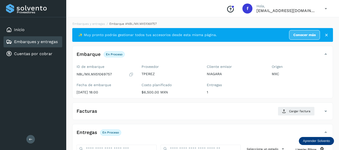
scroll to position [38, 0]
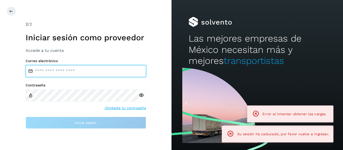
type input "**********"
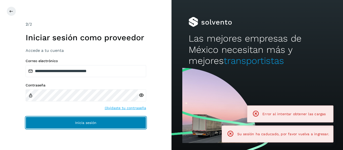
click at [99, 123] on button "Inicia sesión" at bounding box center [86, 123] width 120 height 12
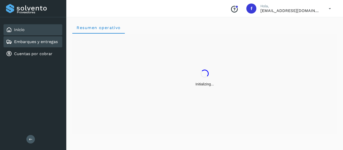
click at [35, 39] on link "Embarques y entregas" at bounding box center [36, 41] width 44 height 5
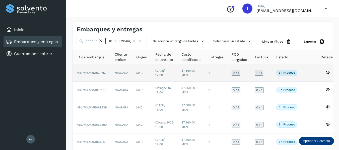
click at [310, 73] on td at bounding box center [313, 72] width 8 height 17
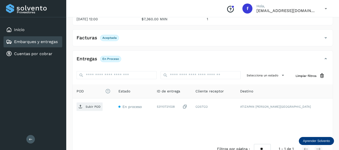
scroll to position [87, 0]
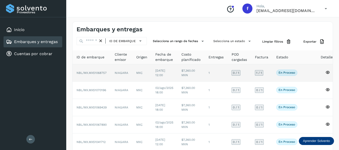
click at [307, 72] on td "En proceso Verifica el estado de la factura o entregas asociadas a este embarque" at bounding box center [290, 72] width 36 height 17
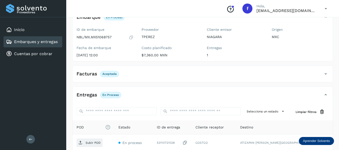
scroll to position [12, 0]
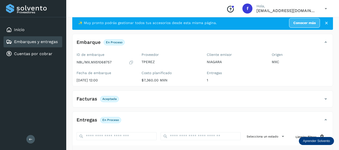
click at [130, 62] on icon at bounding box center [131, 62] width 5 height 5
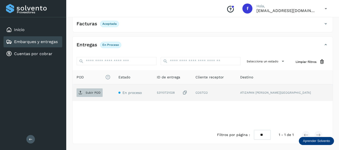
click at [96, 93] on p "Subir POD" at bounding box center [93, 93] width 15 height 4
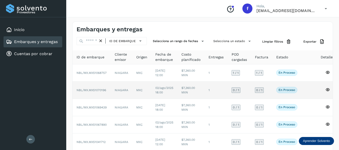
click at [309, 92] on td "En proceso Verifica el estado de la factura o entregas asociadas a este embarque" at bounding box center [290, 90] width 36 height 17
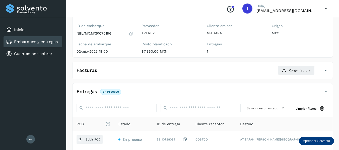
scroll to position [38, 0]
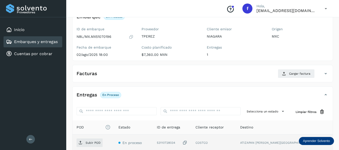
click at [187, 144] on icon at bounding box center [184, 142] width 5 height 5
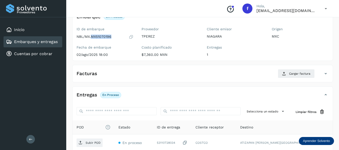
drag, startPoint x: 92, startPoint y: 36, endPoint x: 113, endPoint y: 36, distance: 21.6
click at [113, 36] on div "NBL/MX.MX51070196" at bounding box center [105, 36] width 57 height 5
copy p "MX51070196"
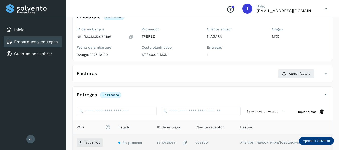
click at [187, 143] on icon at bounding box center [184, 142] width 5 height 5
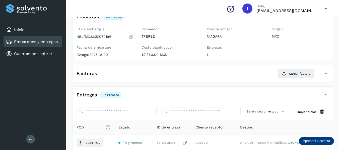
click at [131, 40] on div "ID de embarque NBL/MX.MX51070196 Fecha de embarque 02/ago/2025 18:00" at bounding box center [104, 43] width 65 height 36
click at [131, 39] on div "ID de embarque NBL/MX.MX51070196 Fecha de embarque 02/ago/2025 18:00" at bounding box center [104, 43] width 65 height 36
click at [132, 36] on icon at bounding box center [131, 36] width 5 height 5
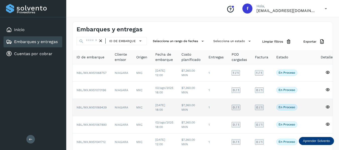
click at [308, 109] on td "En proceso Verifica el estado de la factura o entregas asociadas a este embarque" at bounding box center [290, 107] width 36 height 17
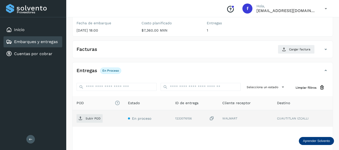
scroll to position [50, 0]
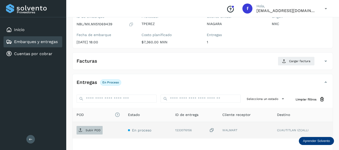
click at [90, 133] on span "Subir POD" at bounding box center [90, 130] width 26 height 8
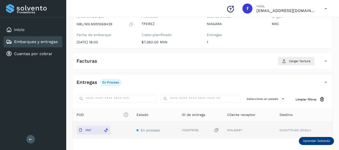
click at [132, 26] on icon at bounding box center [131, 24] width 5 height 5
click at [217, 130] on icon at bounding box center [216, 130] width 5 height 5
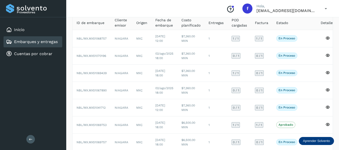
scroll to position [50, 0]
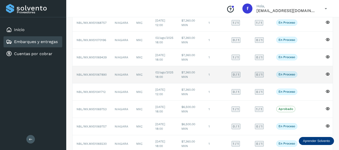
click at [312, 73] on td at bounding box center [313, 74] width 8 height 17
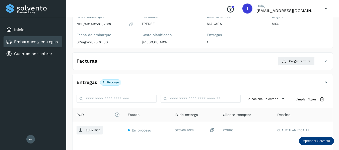
click at [132, 25] on icon at bounding box center [131, 24] width 5 height 5
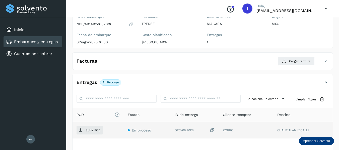
click at [214, 130] on icon at bounding box center [212, 130] width 5 height 5
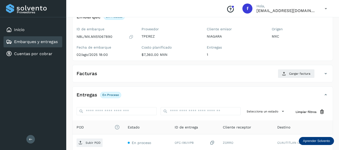
scroll to position [63, 0]
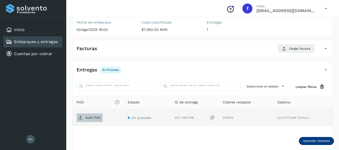
click at [88, 116] on p "Subir POD" at bounding box center [93, 118] width 15 height 4
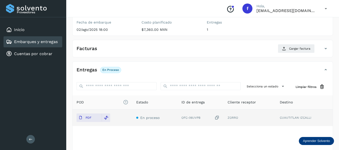
click at [217, 118] on icon at bounding box center [216, 117] width 5 height 5
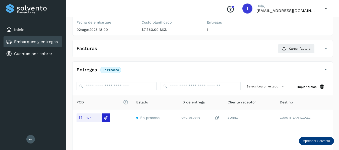
click at [106, 120] on icon at bounding box center [106, 118] width 5 height 5
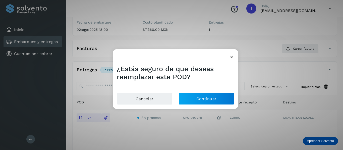
click at [233, 57] on icon at bounding box center [231, 56] width 5 height 5
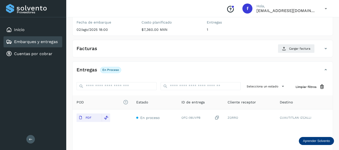
drag, startPoint x: 243, startPoint y: 57, endPoint x: 193, endPoint y: 75, distance: 52.8
click at [243, 57] on div "Facturas Cargar factura Aún no has subido ninguna factura" at bounding box center [202, 49] width 261 height 18
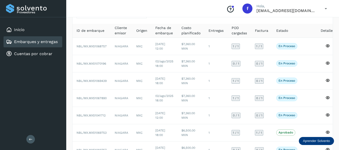
scroll to position [50, 0]
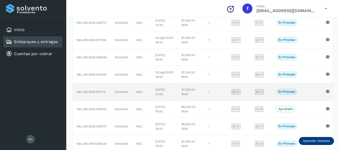
click at [313, 92] on td at bounding box center [313, 92] width 8 height 17
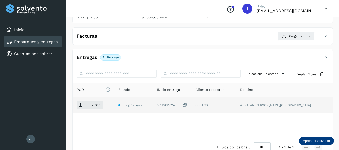
scroll to position [50, 0]
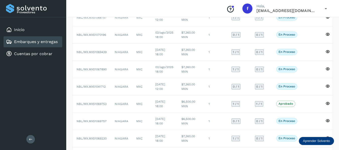
scroll to position [75, 0]
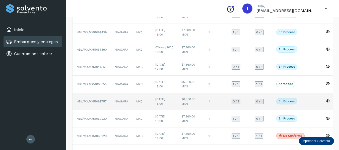
click at [315, 102] on td at bounding box center [313, 101] width 8 height 17
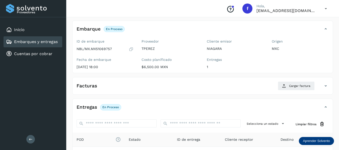
scroll to position [25, 0]
click at [131, 49] on icon at bounding box center [131, 49] width 5 height 5
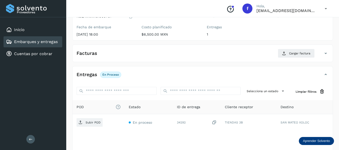
scroll to position [50, 0]
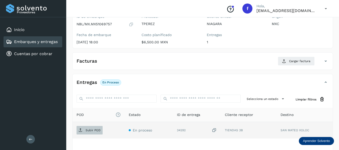
click at [90, 131] on p "Subir POD" at bounding box center [93, 131] width 15 height 4
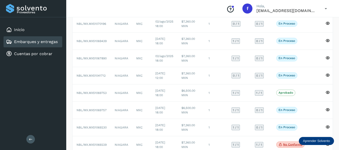
scroll to position [75, 0]
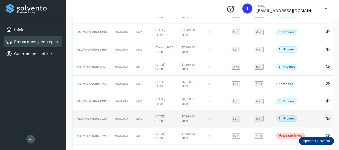
click at [308, 121] on td "En proceso Verifica el estado de la factura o entregas asociadas a este embarque" at bounding box center [290, 118] width 36 height 17
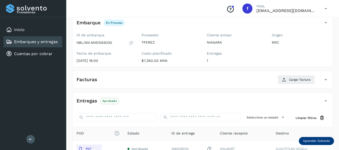
scroll to position [25, 0]
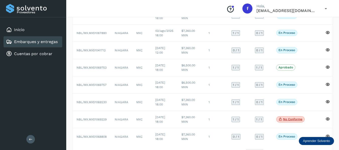
scroll to position [100, 0]
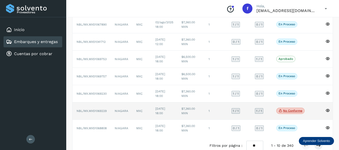
click at [320, 111] on td at bounding box center [328, 111] width 22 height 17
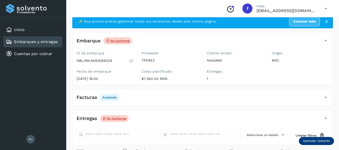
scroll to position [12, 0]
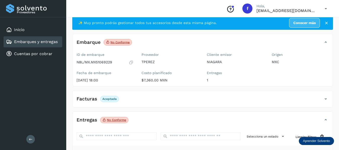
click at [129, 62] on icon at bounding box center [131, 62] width 5 height 5
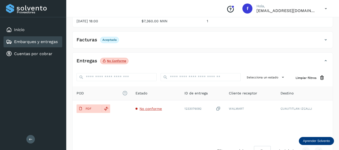
scroll to position [62, 0]
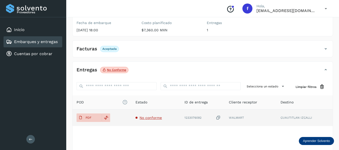
click at [153, 118] on span "No conforme" at bounding box center [150, 118] width 22 height 4
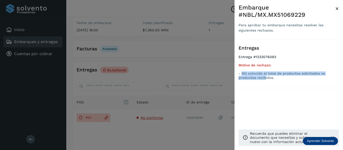
drag, startPoint x: 242, startPoint y: 72, endPoint x: 265, endPoint y: 83, distance: 25.0
click at [265, 83] on div "Entregas Entrega #1233076092 Motivo de rechazo: - NO coincide el total de produ…" at bounding box center [288, 63] width 100 height 49
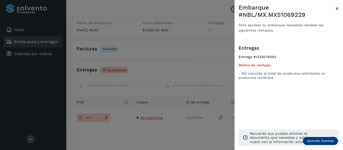
click at [127, 101] on div at bounding box center [171, 75] width 343 height 150
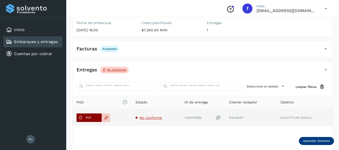
click at [93, 120] on span "PDF" at bounding box center [85, 118] width 17 height 8
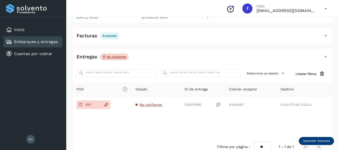
scroll to position [50, 0]
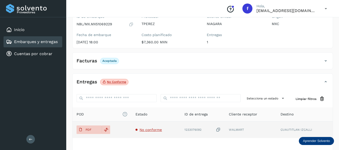
click at [180, 135] on td "No conforme" at bounding box center [202, 130] width 44 height 17
click at [180, 132] on td "No conforme" at bounding box center [202, 130] width 44 height 17
click at [151, 131] on span "No conforme" at bounding box center [150, 130] width 22 height 4
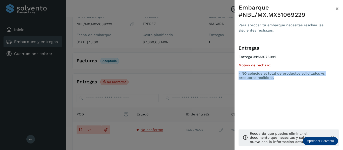
drag, startPoint x: 239, startPoint y: 74, endPoint x: 277, endPoint y: 81, distance: 38.4
click at [277, 81] on ul "Entrega #1233076092 Motivo de rechazo: - NO coincide el total de productos soli…" at bounding box center [288, 68] width 100 height 27
copy p "- NO coincide el total de productos solicitados vs productos recibidos."
click at [336, 10] on span "×" at bounding box center [337, 8] width 4 height 7
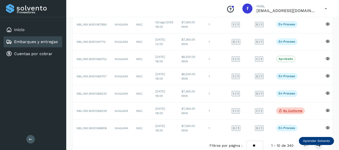
scroll to position [115, 0]
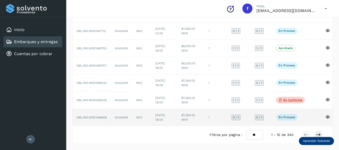
click at [311, 114] on td at bounding box center [313, 117] width 8 height 17
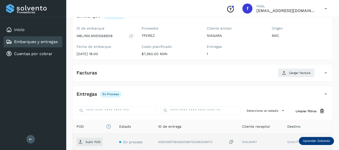
scroll to position [38, 0]
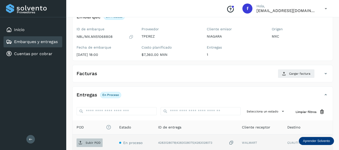
click at [94, 142] on p "Subir POD" at bounding box center [93, 143] width 15 height 4
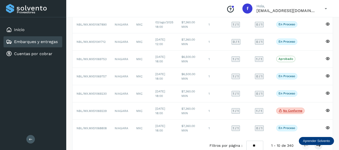
scroll to position [115, 0]
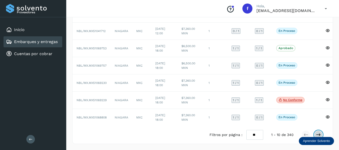
click at [321, 135] on icon at bounding box center [318, 134] width 5 height 5
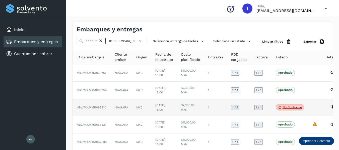
scroll to position [50, 0]
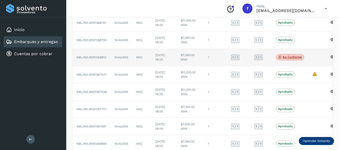
click at [318, 56] on td at bounding box center [314, 57] width 13 height 17
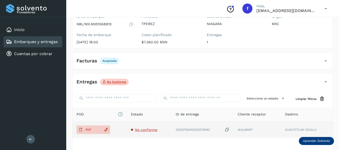
click at [141, 129] on span "No conforme" at bounding box center [146, 130] width 22 height 4
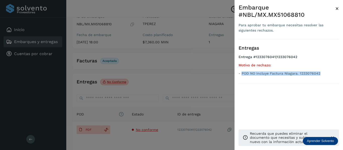
drag, startPoint x: 241, startPoint y: 72, endPoint x: 323, endPoint y: 74, distance: 81.8
click at [323, 74] on p "- POD NO incluye Factura Niagara. 1233076042" at bounding box center [288, 73] width 100 height 4
copy p "POD NO incluye Factura Niagara. 1233076042"
click at [337, 10] on span "×" at bounding box center [337, 8] width 4 height 7
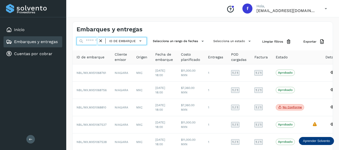
click at [90, 38] on input "text" at bounding box center [88, 41] width 22 height 8
click at [88, 41] on input "text" at bounding box center [88, 41] width 22 height 8
click at [90, 43] on input "text" at bounding box center [88, 41] width 22 height 8
click at [90, 42] on input "text" at bounding box center [88, 41] width 22 height 8
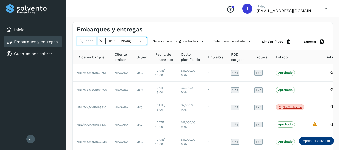
click at [88, 43] on input "text" at bounding box center [88, 41] width 22 height 8
click at [88, 42] on input "text" at bounding box center [88, 41] width 22 height 8
click at [85, 40] on input "text" at bounding box center [88, 41] width 22 height 8
click at [90, 43] on input "text" at bounding box center [88, 41] width 22 height 8
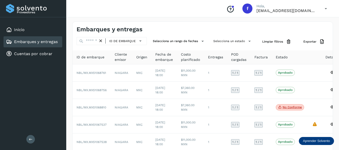
click at [13, 44] on div "Embarques y entregas" at bounding box center [32, 42] width 52 height 6
click at [12, 52] on div "Cuentas por cobrar" at bounding box center [29, 54] width 46 height 6
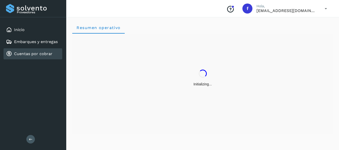
drag, startPoint x: 55, startPoint y: 42, endPoint x: 37, endPoint y: 57, distance: 23.6
click at [55, 42] on link "Embarques y entregas" at bounding box center [36, 41] width 44 height 5
click at [43, 41] on link "Embarques y entregas" at bounding box center [36, 41] width 44 height 5
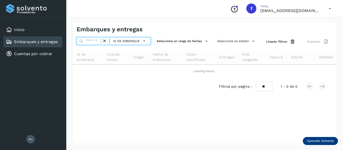
click at [96, 42] on input "text" at bounding box center [89, 41] width 25 height 8
type input "*"
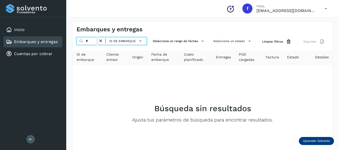
click at [96, 42] on input "*" at bounding box center [88, 41] width 22 height 8
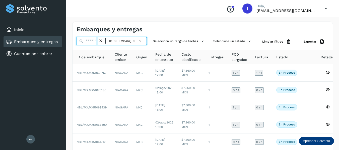
paste input "**********"
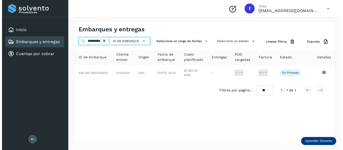
scroll to position [0, 4]
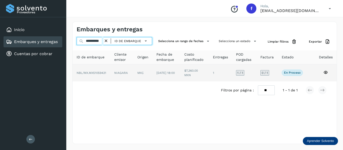
type input "**********"
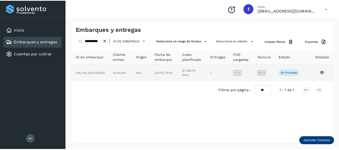
scroll to position [0, 0]
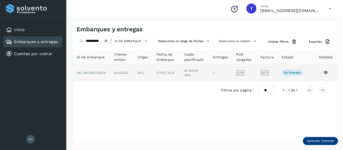
click at [308, 73] on td at bounding box center [311, 72] width 8 height 17
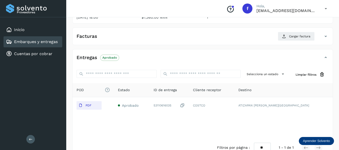
scroll to position [75, 0]
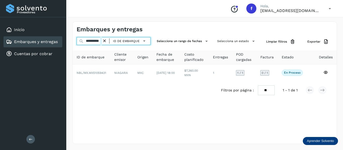
drag, startPoint x: 84, startPoint y: 40, endPoint x: 79, endPoint y: 55, distance: 15.8
click at [145, 43] on div "**********" at bounding box center [114, 41] width 74 height 8
paste input "*******"
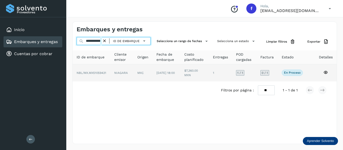
scroll to position [0, 19]
type input "**********"
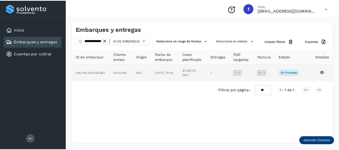
scroll to position [0, 0]
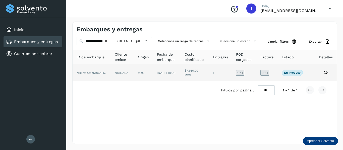
click at [307, 74] on td "En proceso Verifica el estado de la factura o entregas asociadas a este embarque" at bounding box center [311, 72] width 8 height 17
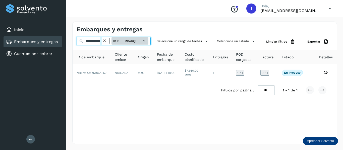
scroll to position [0, 19]
drag, startPoint x: 85, startPoint y: 42, endPoint x: 140, endPoint y: 44, distance: 55.5
click at [141, 43] on div "**********" at bounding box center [115, 41] width 76 height 8
paste input "text"
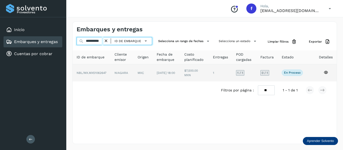
type input "**********"
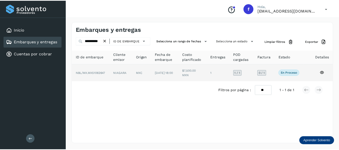
scroll to position [0, 0]
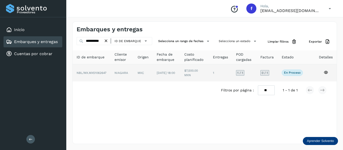
click at [307, 69] on td at bounding box center [311, 72] width 8 height 17
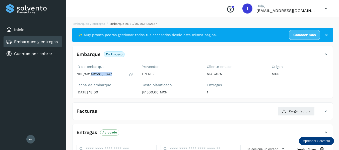
drag, startPoint x: 91, startPoint y: 75, endPoint x: 114, endPoint y: 74, distance: 23.1
click at [114, 74] on div "NBL/MX.MX51062647" at bounding box center [105, 74] width 57 height 5
copy p "MX51062647"
click at [243, 73] on p "NIAGARA" at bounding box center [235, 74] width 57 height 4
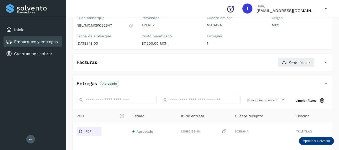
scroll to position [50, 0]
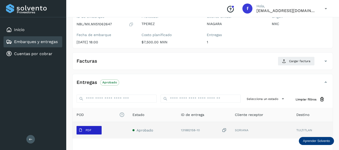
click at [91, 131] on p "PDF" at bounding box center [89, 131] width 6 height 4
